Goal: Information Seeking & Learning: Find specific fact

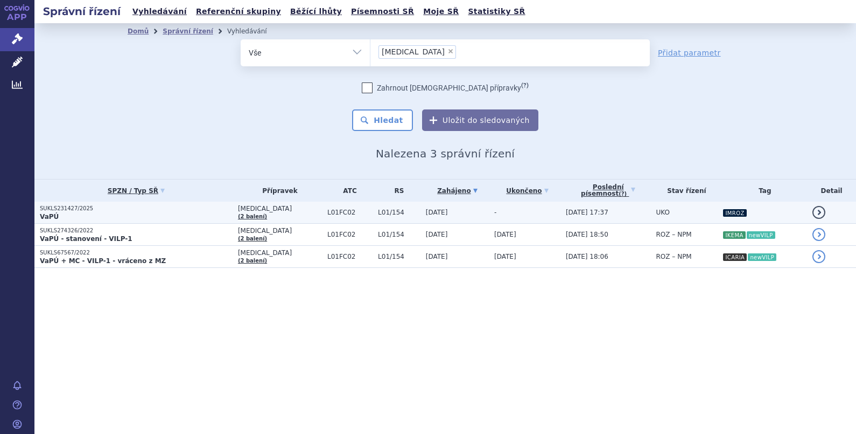
click at [120, 211] on p "SUKLS231427/2025" at bounding box center [136, 209] width 193 height 8
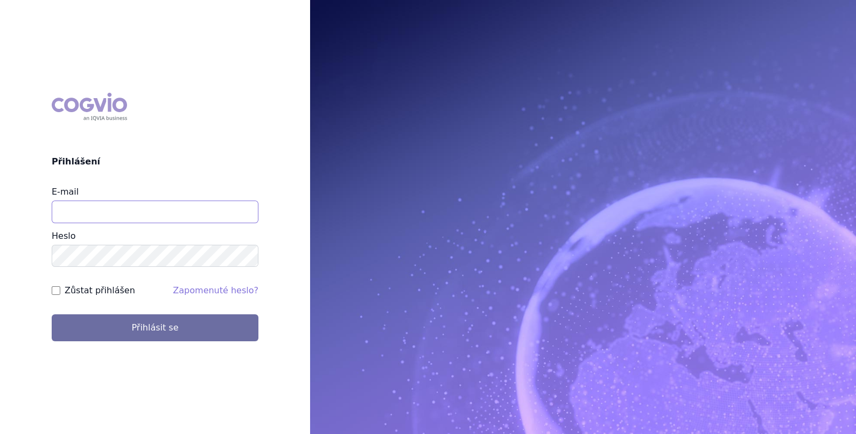
drag, startPoint x: 0, startPoint y: 0, endPoint x: 119, endPoint y: 212, distance: 243.3
click at [119, 212] on input "E-mail" at bounding box center [155, 211] width 207 height 23
type input "martin.brunclik@sanofi.com"
click at [113, 292] on label "Zůstat přihlášen" at bounding box center [100, 290] width 71 height 13
click at [60, 292] on input "Zůstat přihlášen" at bounding box center [56, 290] width 9 height 9
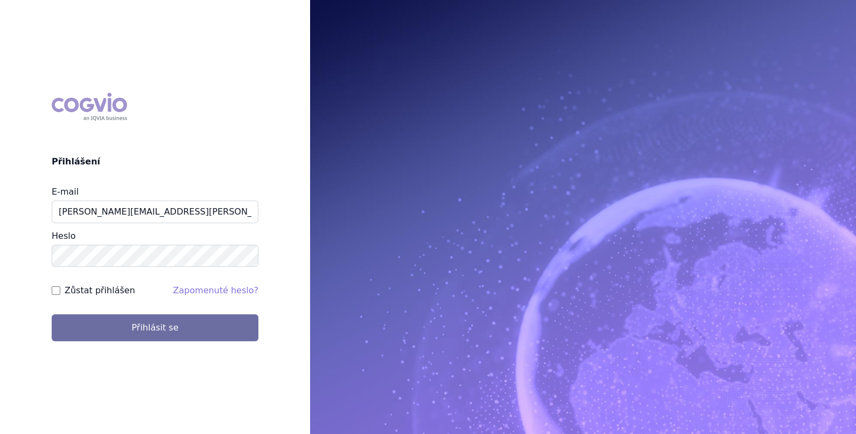
checkbox input "true"
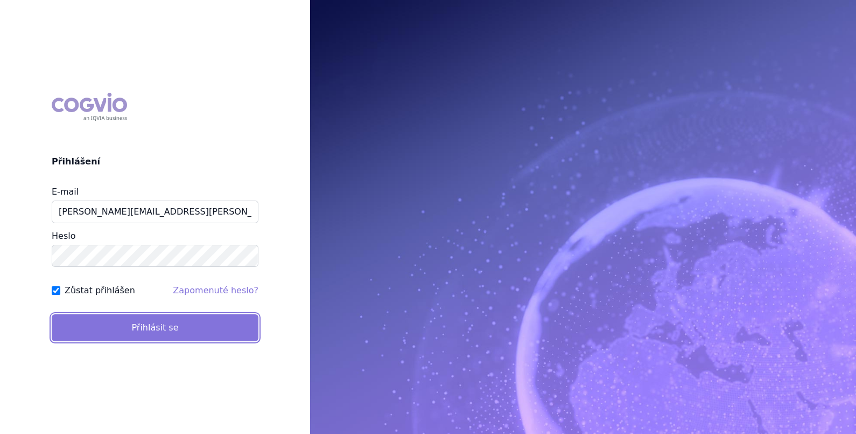
click at [116, 334] on button "Přihlásit se" at bounding box center [155, 327] width 207 height 27
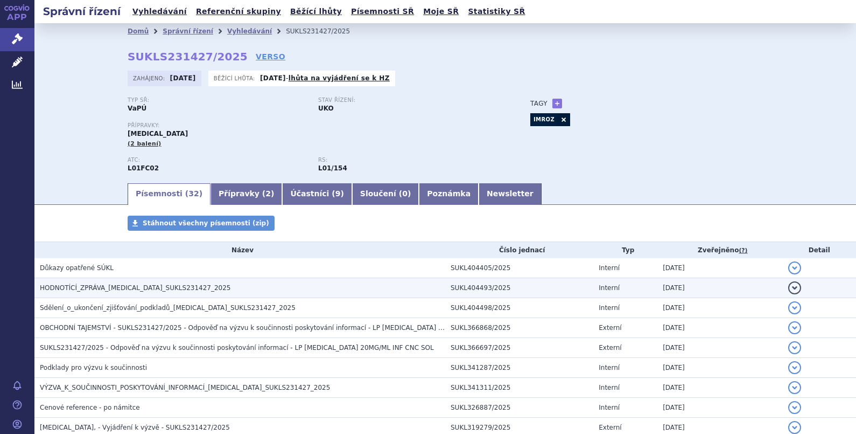
click at [110, 283] on h3 "HODNOTÍCÍ_ZPRÁVA_[MEDICAL_DATA]_SUKLS231427_2025" at bounding box center [243, 287] width 406 height 11
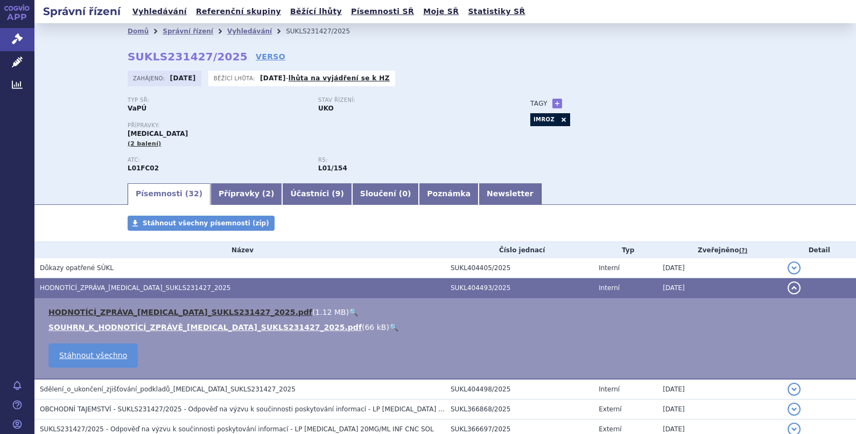
click at [100, 310] on link "HODNOTÍCÍ_ZPRÁVA_[MEDICAL_DATA]_SUKLS231427_2025.pdf" at bounding box center [180, 312] width 264 height 9
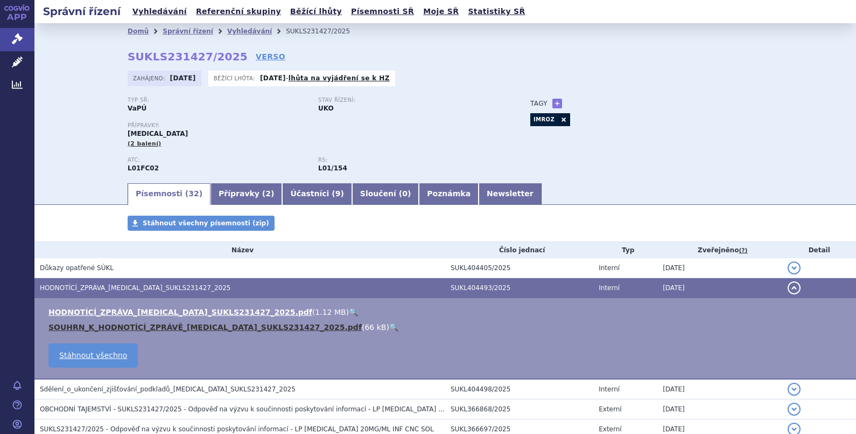
click at [104, 323] on link "SOUHRN_K_HODNOTÍCÍ_ZPRÁVĚ_[MEDICAL_DATA]_SUKLS231427_2025.pdf" at bounding box center [204, 327] width 313 height 9
